Goal: Information Seeking & Learning: Learn about a topic

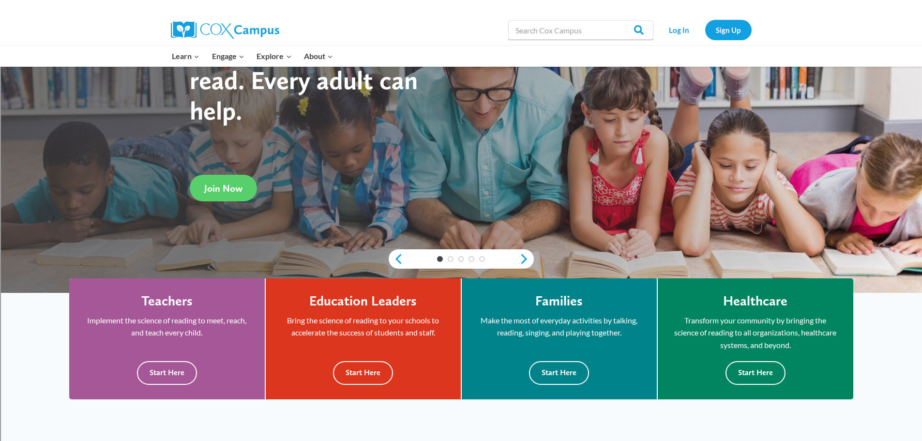
scroll to position [48, 0]
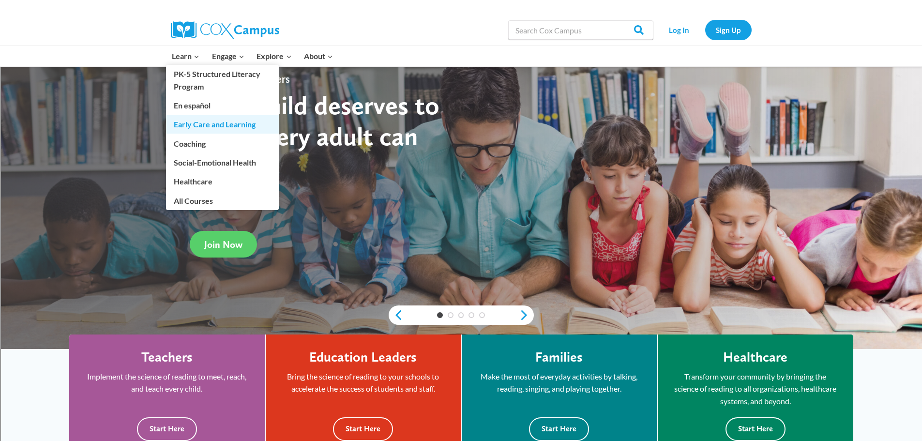
click at [206, 123] on link "Early Care and Learning" at bounding box center [222, 124] width 113 height 18
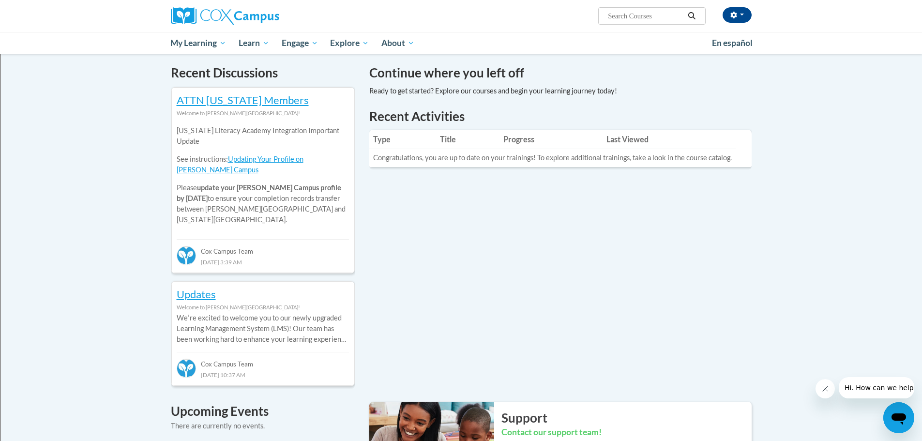
scroll to position [290, 0]
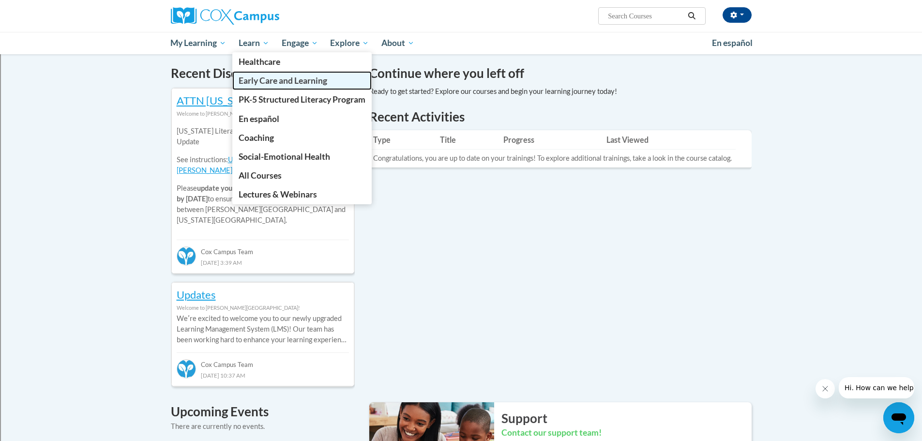
click at [273, 81] on span "Early Care and Learning" at bounding box center [283, 81] width 89 height 10
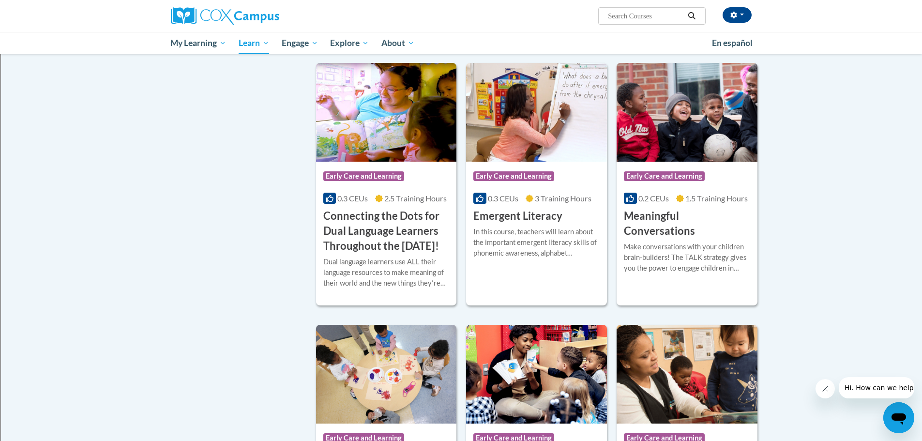
scroll to position [629, 0]
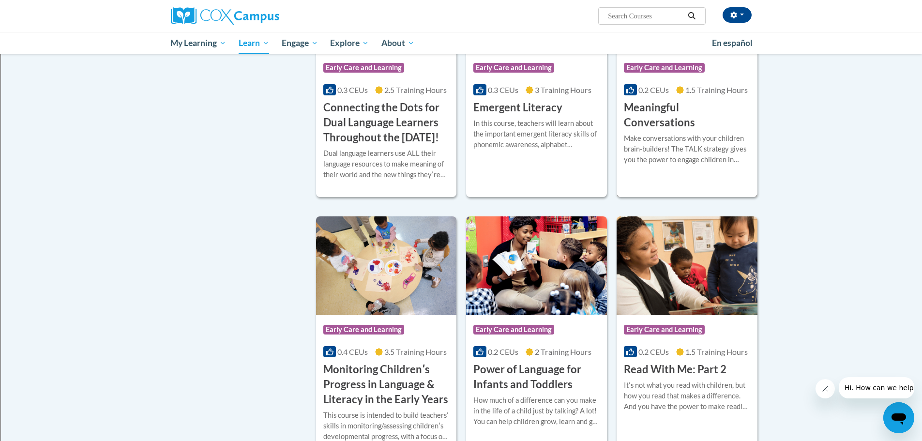
click at [705, 136] on div "Make conversations with your children brain-builders! The TALK strategy gives y…" at bounding box center [687, 149] width 126 height 32
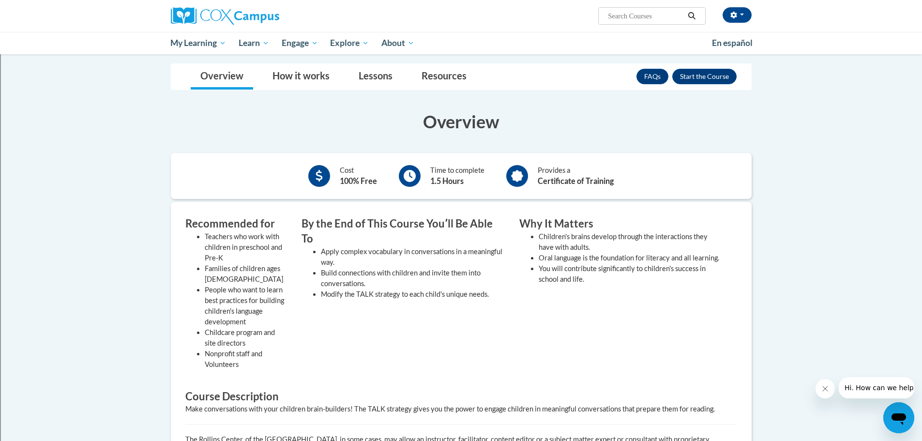
scroll to position [97, 0]
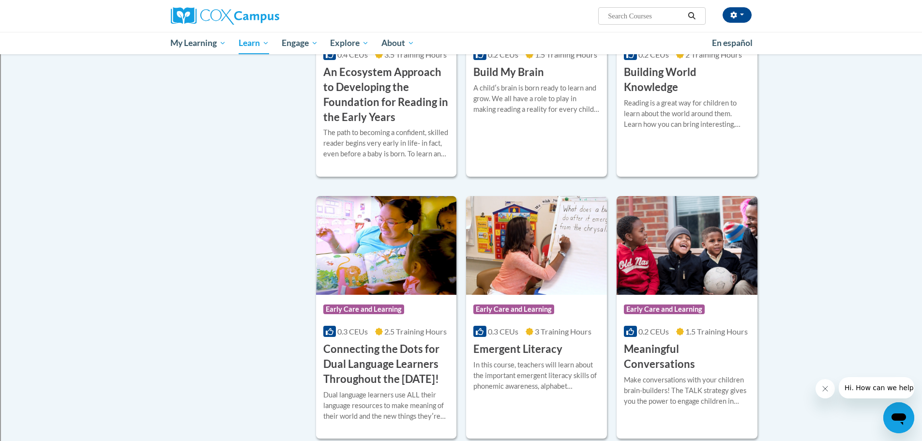
scroll to position [387, 0]
